Goal: Find contact information: Find contact information

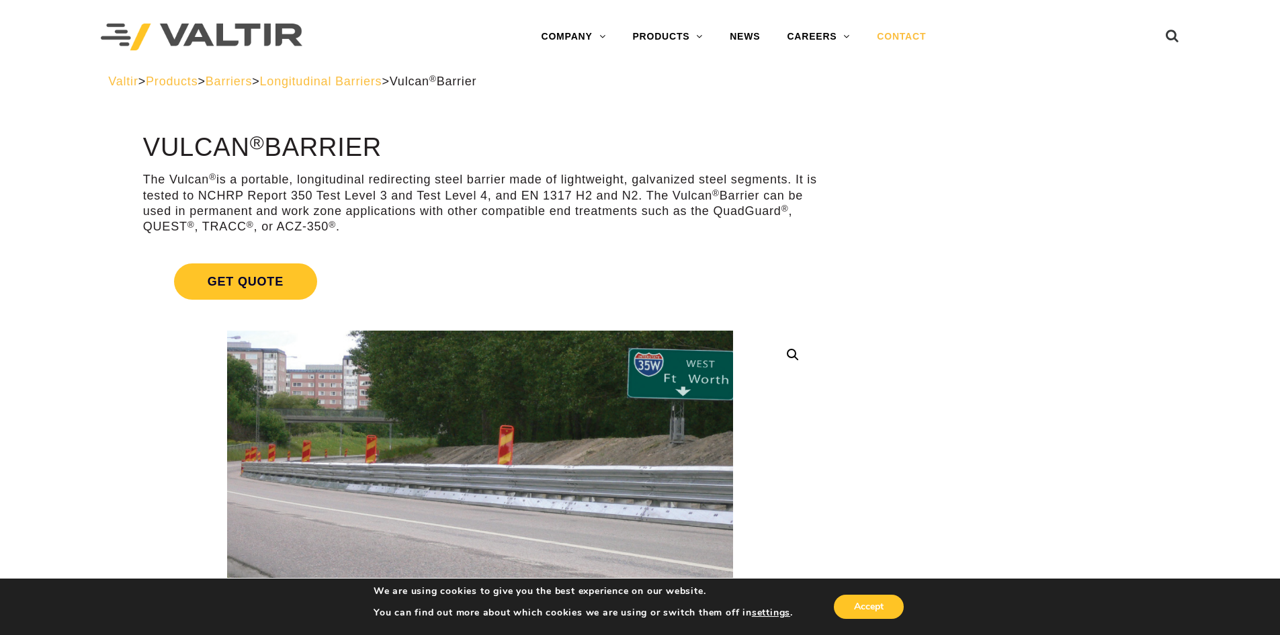
click at [900, 36] on link "CONTACT" at bounding box center [901, 37] width 76 height 27
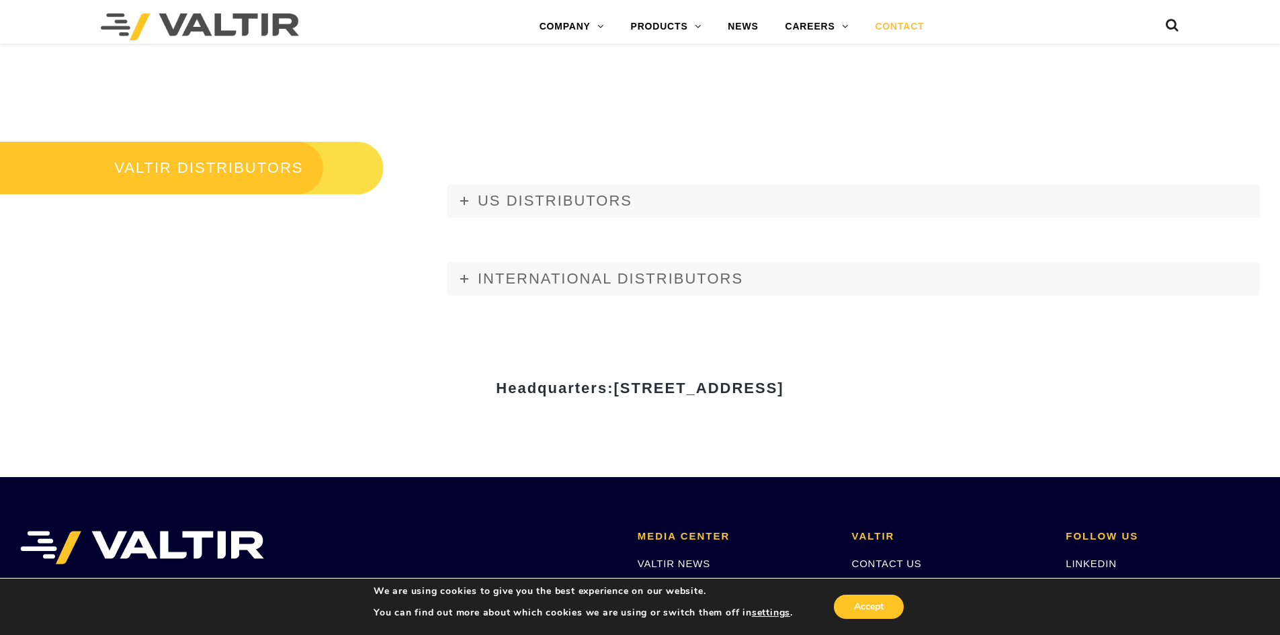
scroll to position [1612, 0]
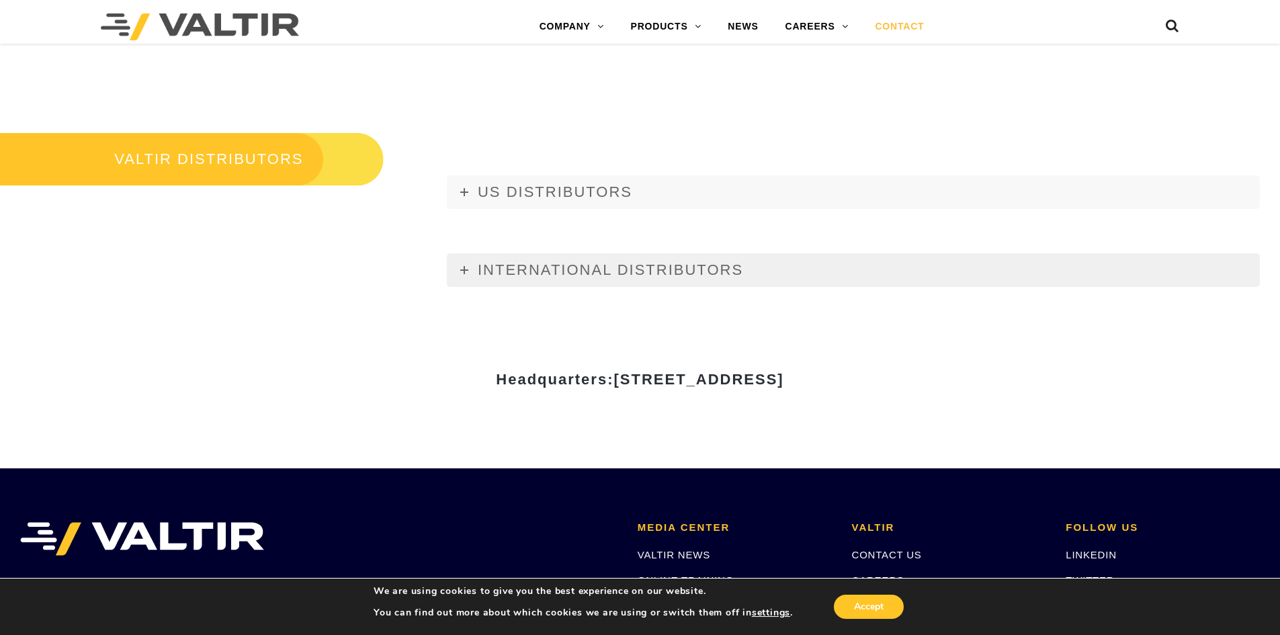
click at [462, 273] on icon at bounding box center [464, 270] width 8 height 8
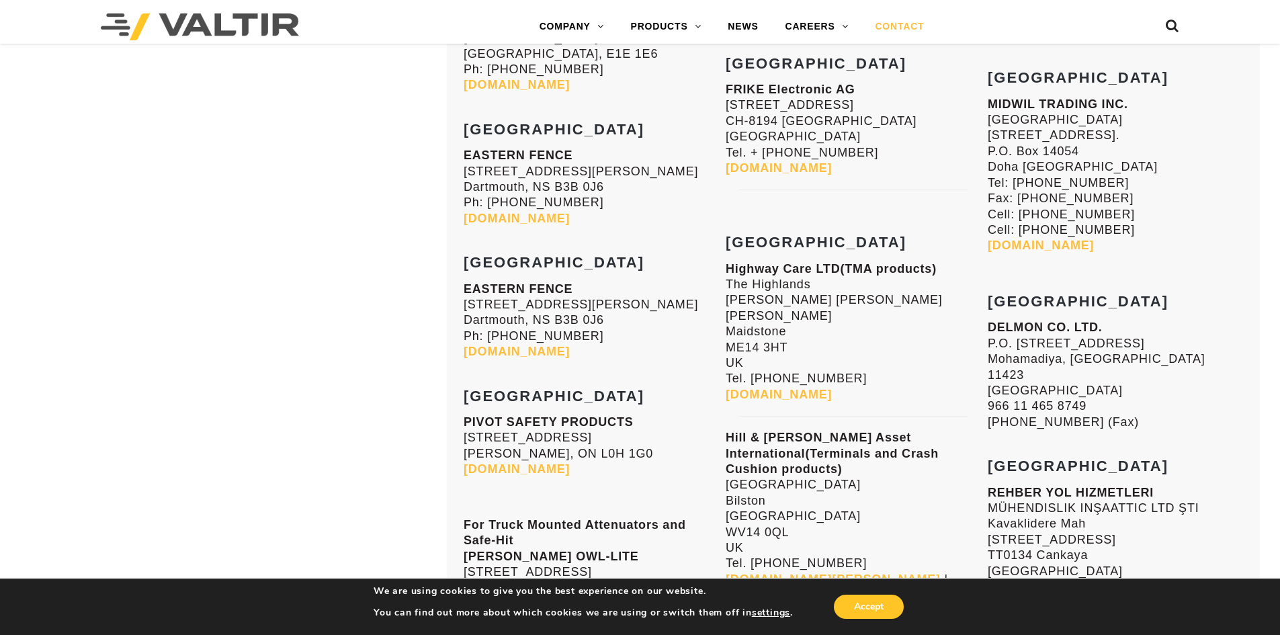
scroll to position [5106, 0]
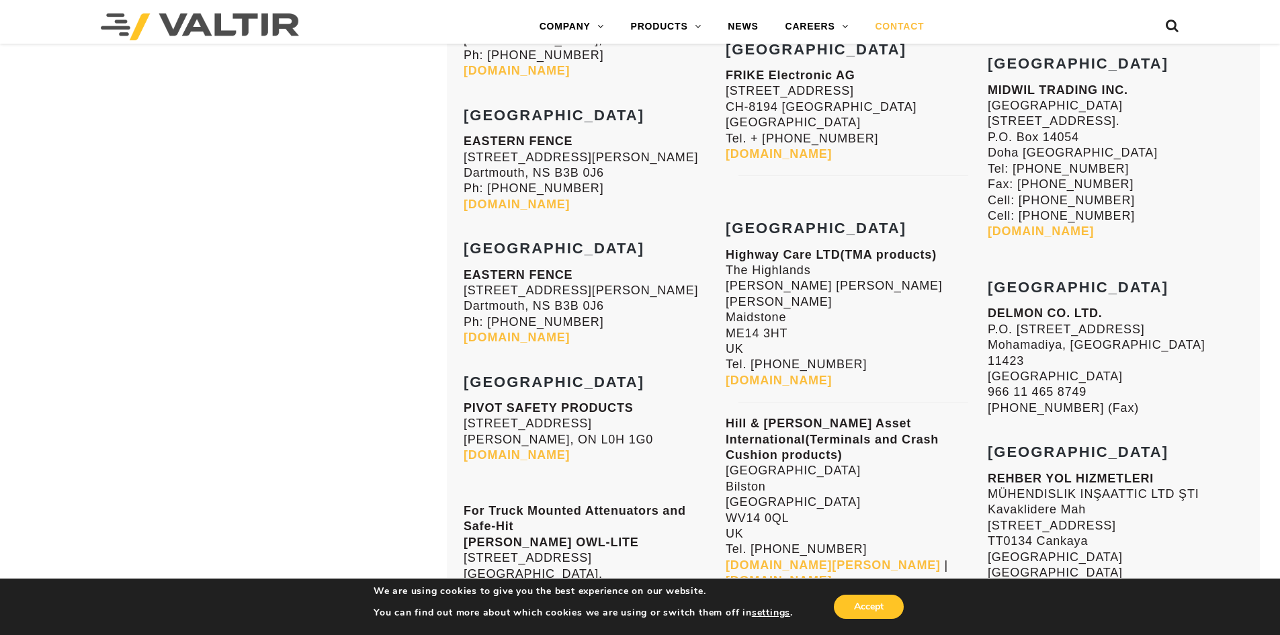
click at [1145, 471] on p "REHBER YOL HIZMETLERI MÜHENDISLIK INŞAATTIC LTD ŞTI [STREET_ADDRESS] Tel. [PHON…" at bounding box center [1115, 534] width 255 height 126
